Goal: Task Accomplishment & Management: Manage account settings

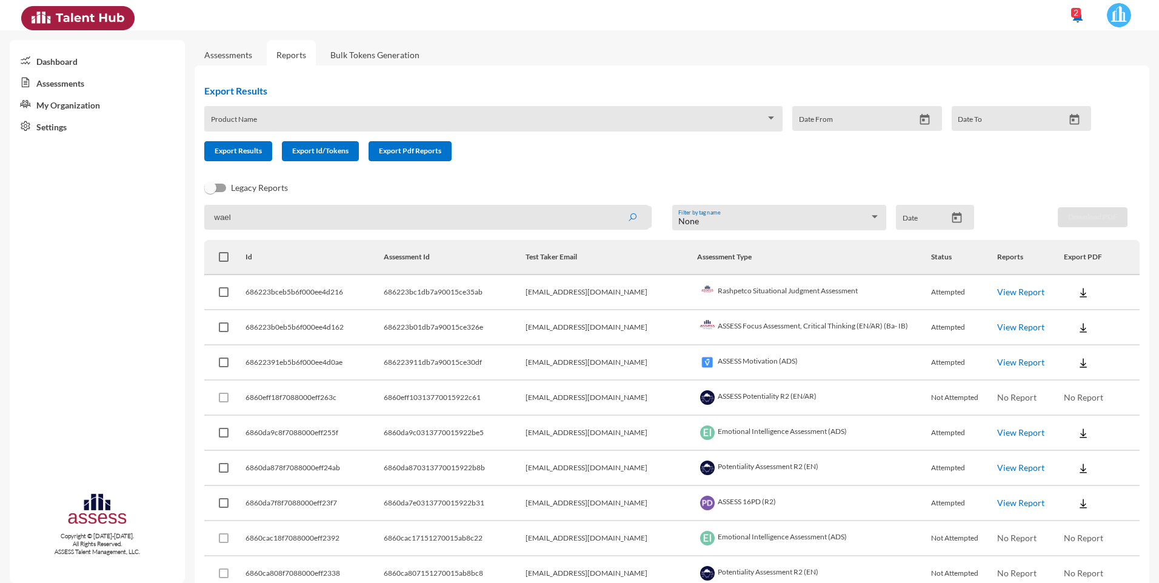
click at [78, 109] on link "My Organization" at bounding box center [97, 104] width 175 height 22
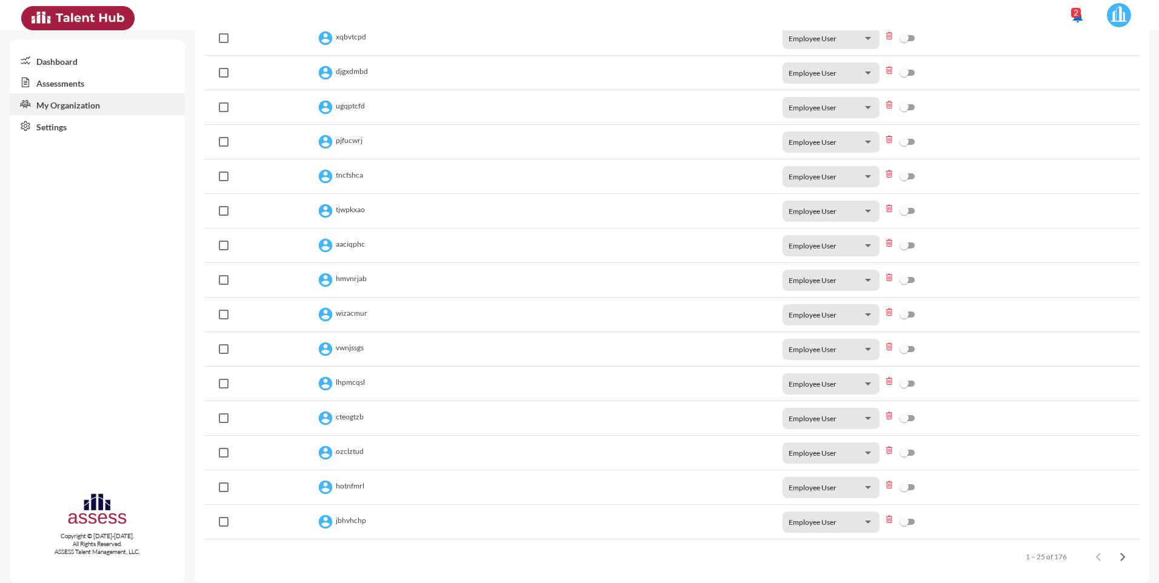
scroll to position [513, 0]
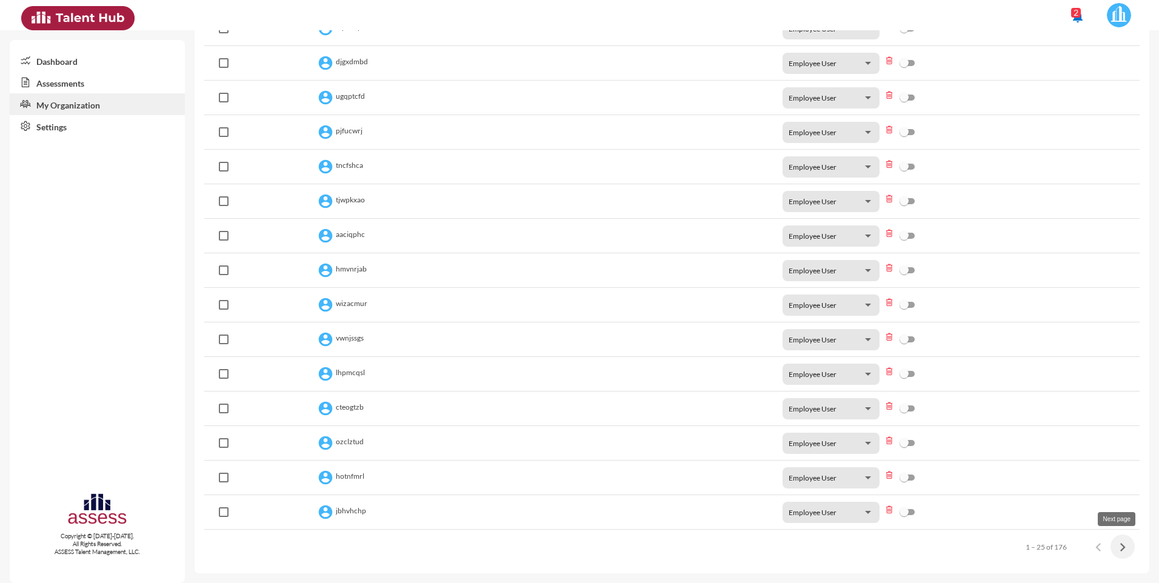
click at [1118, 545] on icon "Next page" at bounding box center [1122, 547] width 17 height 17
click at [222, 513] on span at bounding box center [224, 512] width 10 height 10
click at [223, 517] on input "checkbox" at bounding box center [223, 517] width 1 height 1
checkbox input "true"
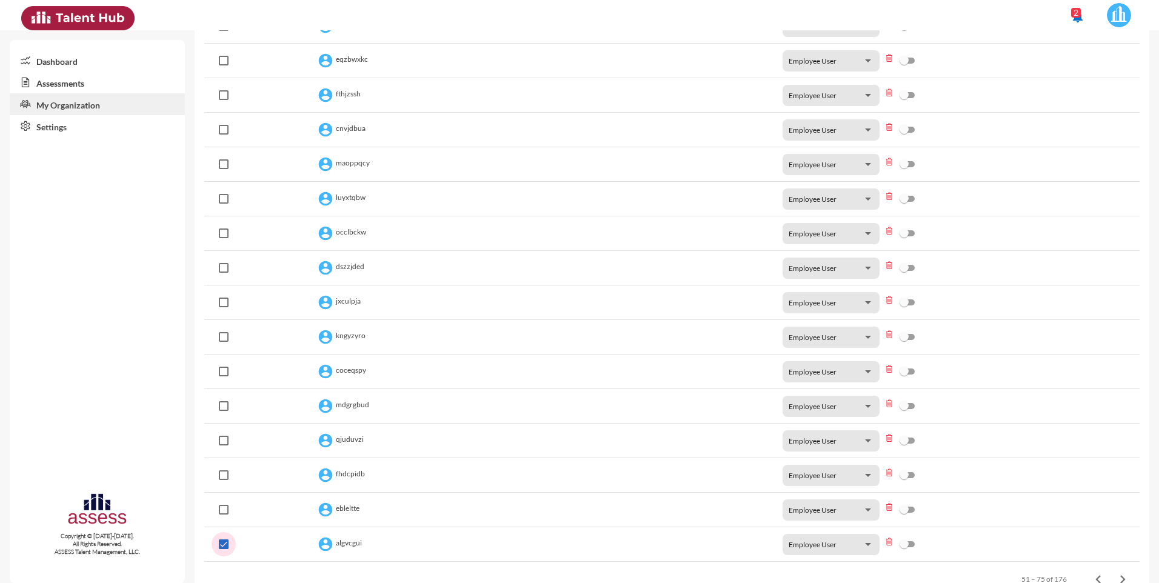
scroll to position [545, 0]
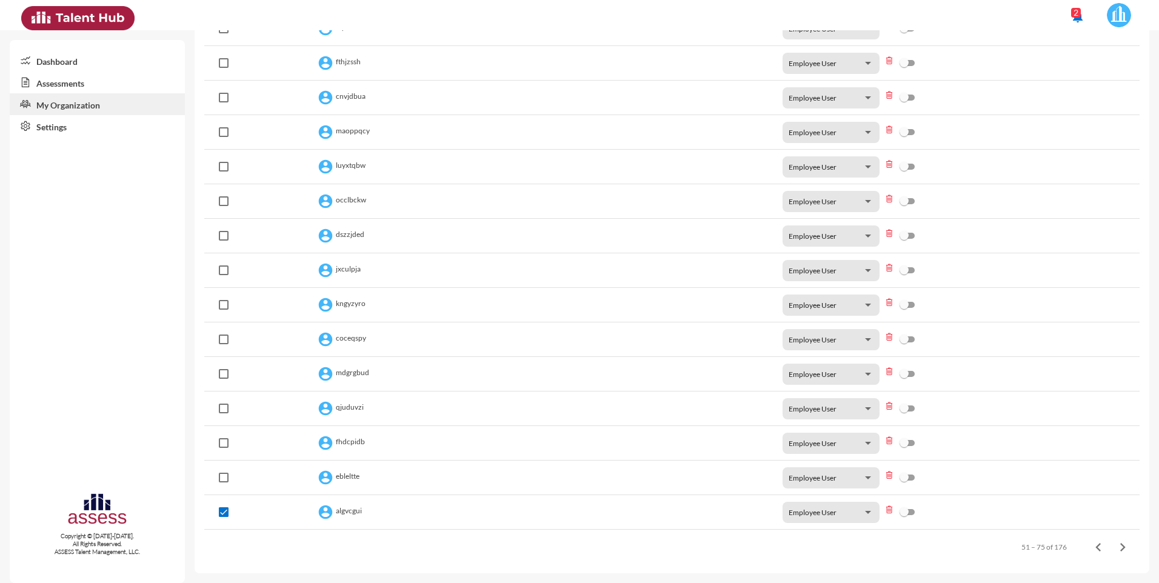
click at [221, 477] on span at bounding box center [224, 478] width 10 height 10
click at [223, 482] on input "checkbox" at bounding box center [223, 482] width 1 height 1
checkbox input "true"
click at [224, 438] on span at bounding box center [224, 443] width 10 height 10
click at [224, 448] on input "checkbox" at bounding box center [223, 448] width 1 height 1
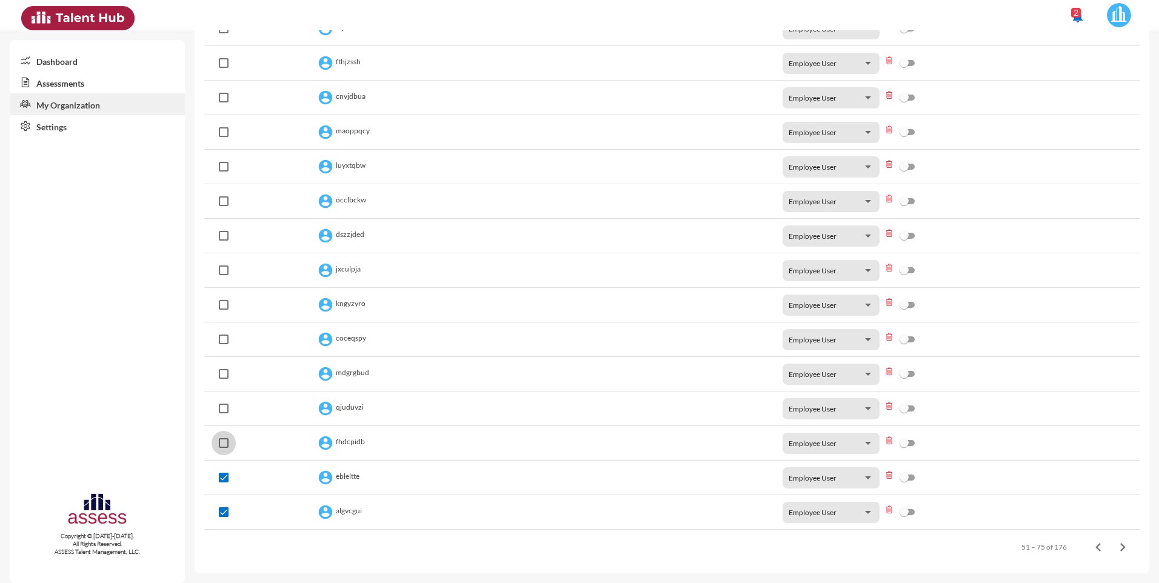
checkbox input "true"
click at [225, 407] on span at bounding box center [224, 409] width 10 height 10
click at [224, 413] on input "checkbox" at bounding box center [223, 413] width 1 height 1
checkbox input "true"
click at [223, 371] on span at bounding box center [224, 374] width 10 height 10
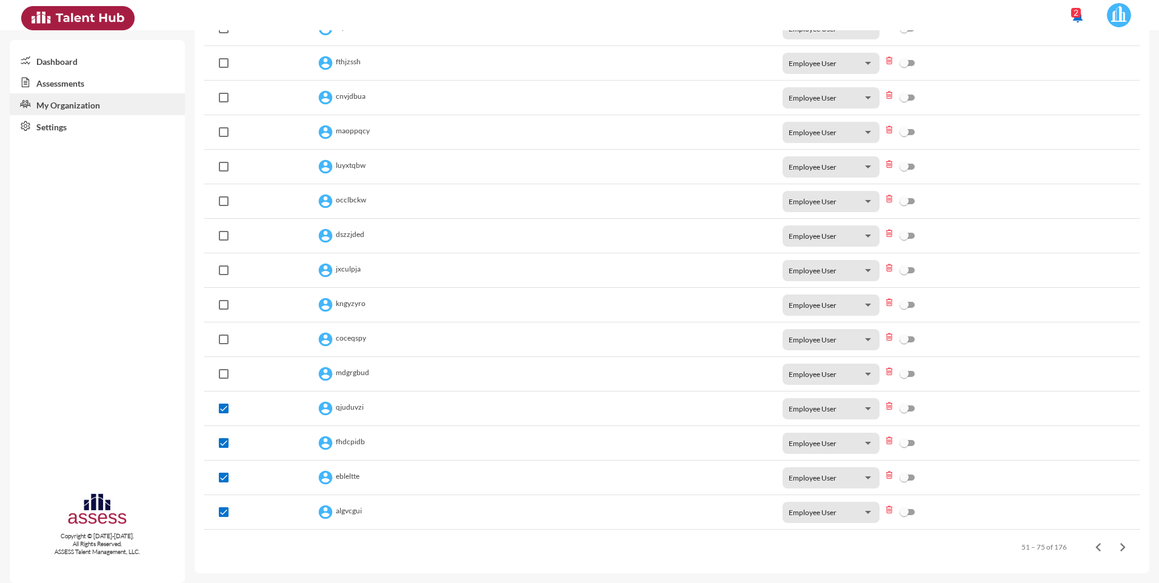
click at [223, 379] on input "checkbox" at bounding box center [223, 379] width 1 height 1
checkbox input "true"
click at [222, 337] on span at bounding box center [224, 340] width 10 height 10
click at [223, 344] on input "checkbox" at bounding box center [223, 344] width 1 height 1
checkbox input "true"
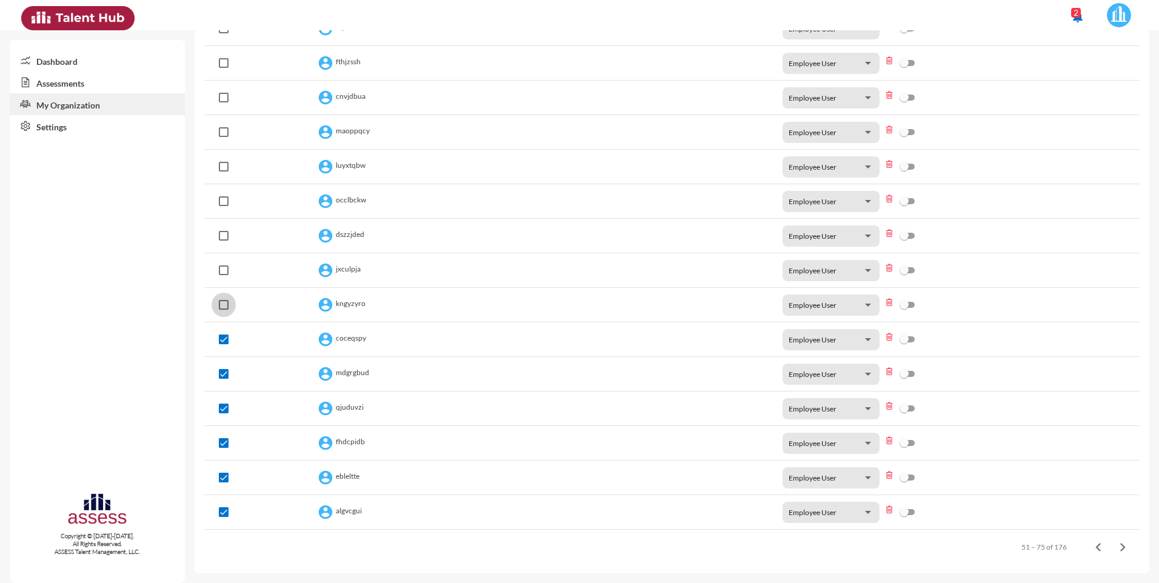
click at [227, 300] on span at bounding box center [224, 305] width 10 height 10
click at [224, 310] on input "checkbox" at bounding box center [223, 310] width 1 height 1
checkbox input "true"
click at [225, 272] on span at bounding box center [224, 270] width 10 height 10
click at [224, 275] on input "checkbox" at bounding box center [223, 275] width 1 height 1
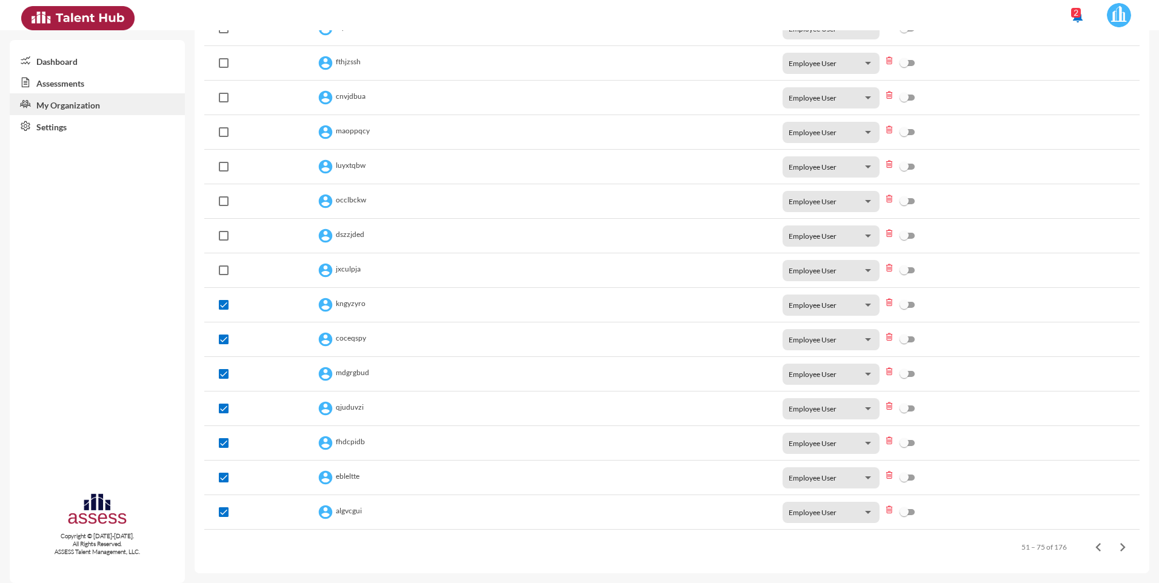
checkbox input "true"
click at [225, 236] on span at bounding box center [224, 236] width 10 height 10
click at [224, 241] on input "checkbox" at bounding box center [223, 241] width 1 height 1
checkbox input "true"
click at [224, 198] on span at bounding box center [224, 201] width 10 height 10
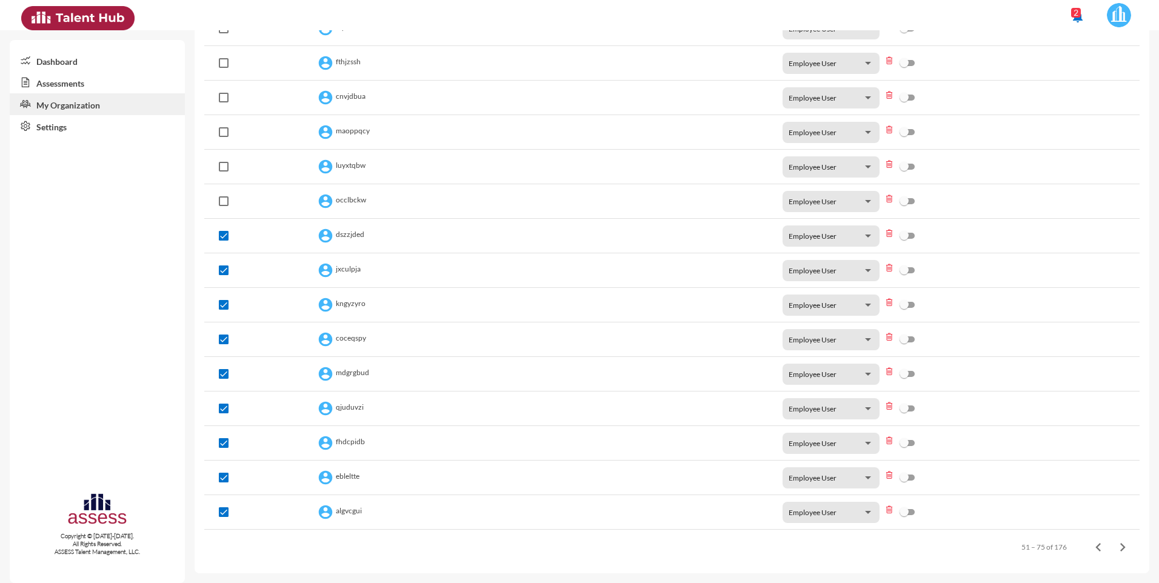
click at [224, 206] on input "checkbox" at bounding box center [223, 206] width 1 height 1
checkbox input "true"
click at [224, 166] on span at bounding box center [224, 167] width 10 height 10
click at [224, 172] on input "checkbox" at bounding box center [223, 172] width 1 height 1
checkbox input "true"
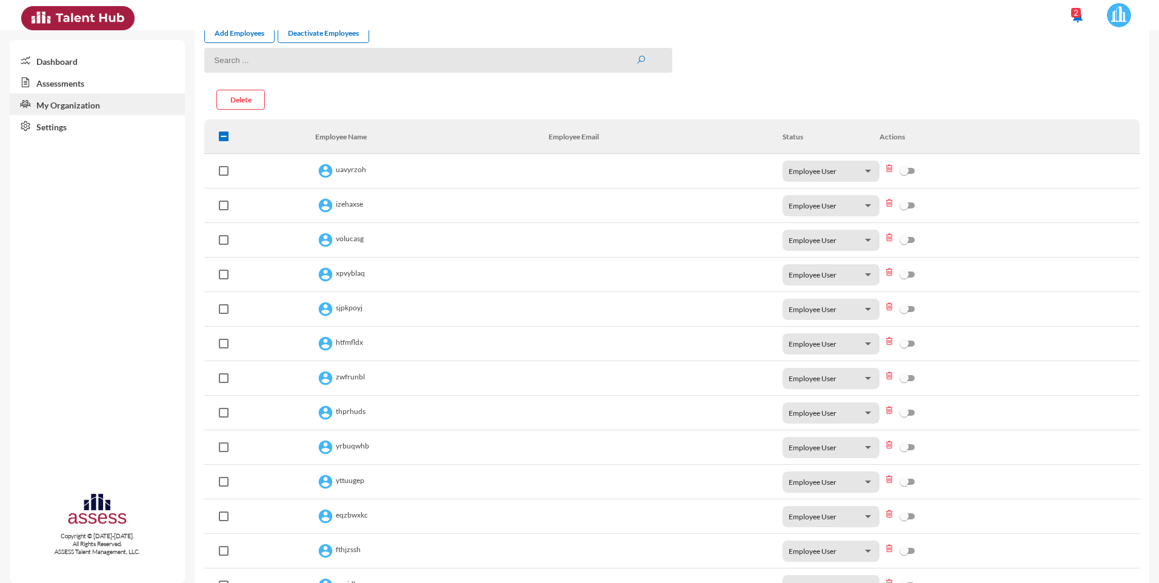
scroll to position [0, 0]
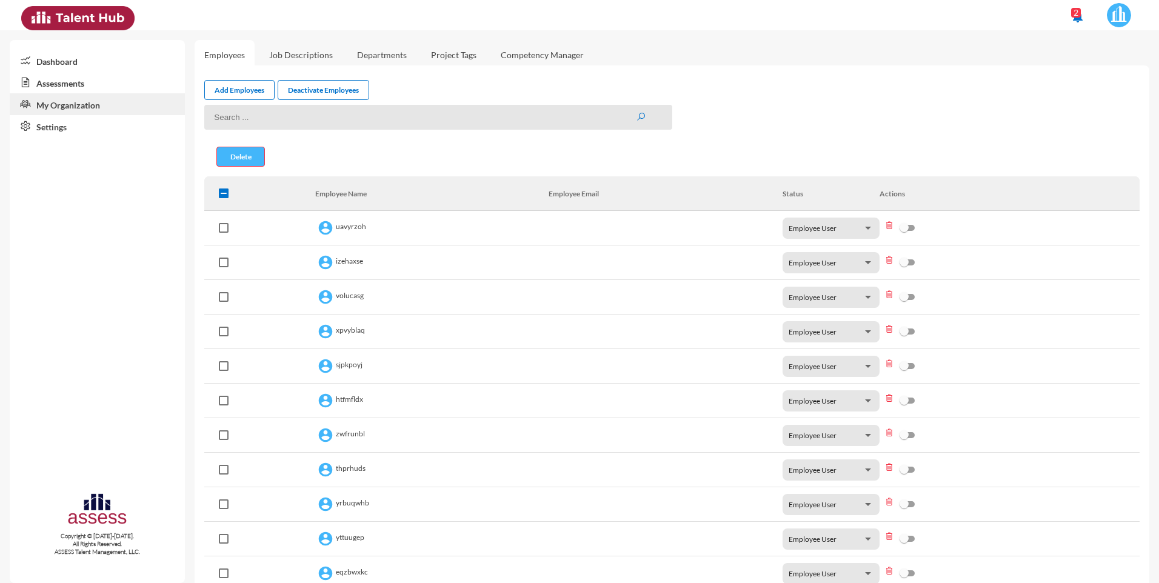
click at [232, 159] on button "Delete" at bounding box center [240, 157] width 48 height 20
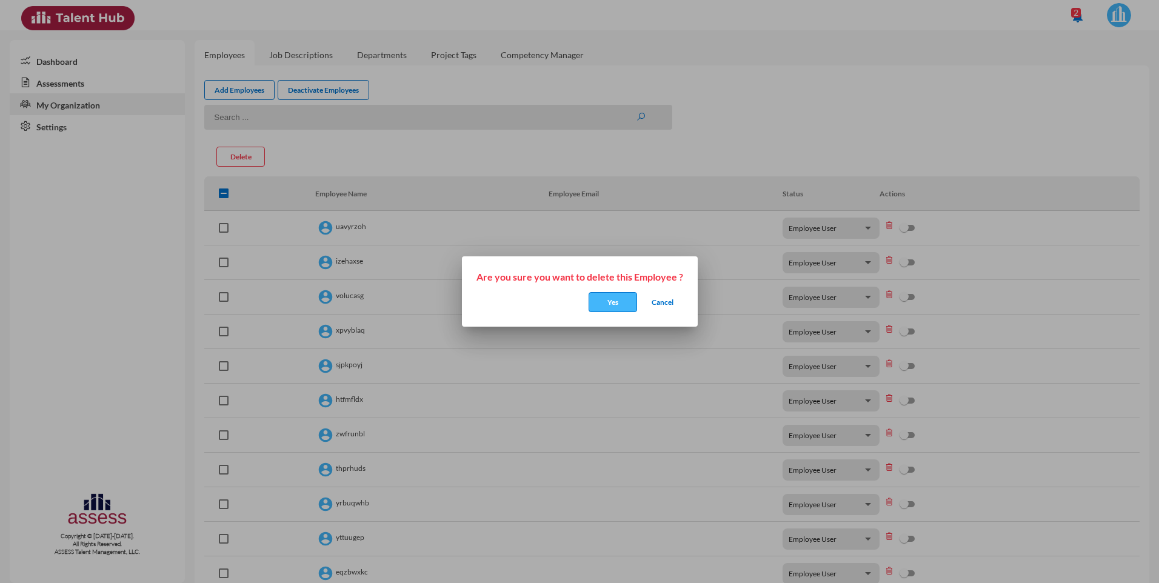
click at [612, 304] on button "Yes" at bounding box center [613, 302] width 48 height 20
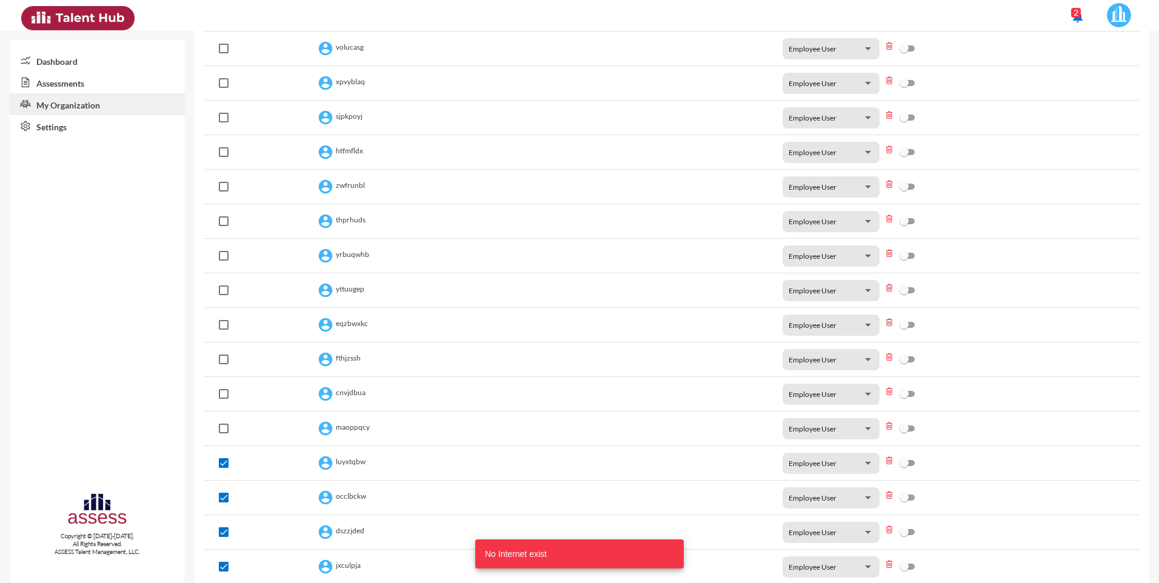
scroll to position [545, 0]
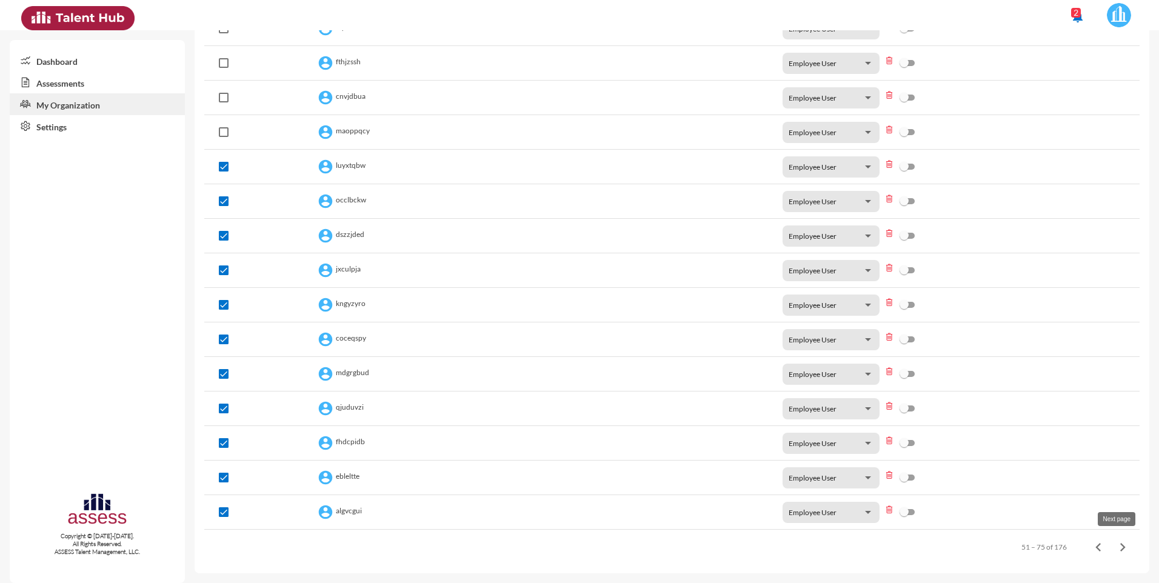
click at [1115, 545] on icon "Next page" at bounding box center [1122, 547] width 17 height 17
click at [1114, 546] on icon "Next page" at bounding box center [1122, 547] width 17 height 17
click at [1120, 544] on icon "Next page" at bounding box center [1122, 547] width 5 height 8
click at [1120, 549] on icon "Next page" at bounding box center [1122, 547] width 5 height 8
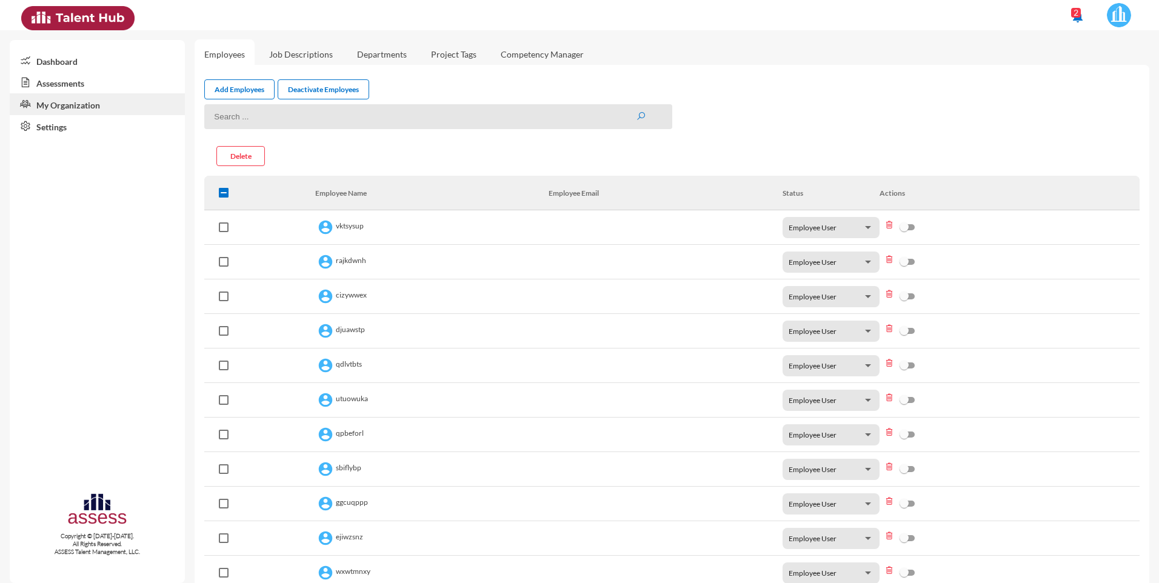
scroll to position [0, 0]
